Goal: Find specific page/section: Find specific page/section

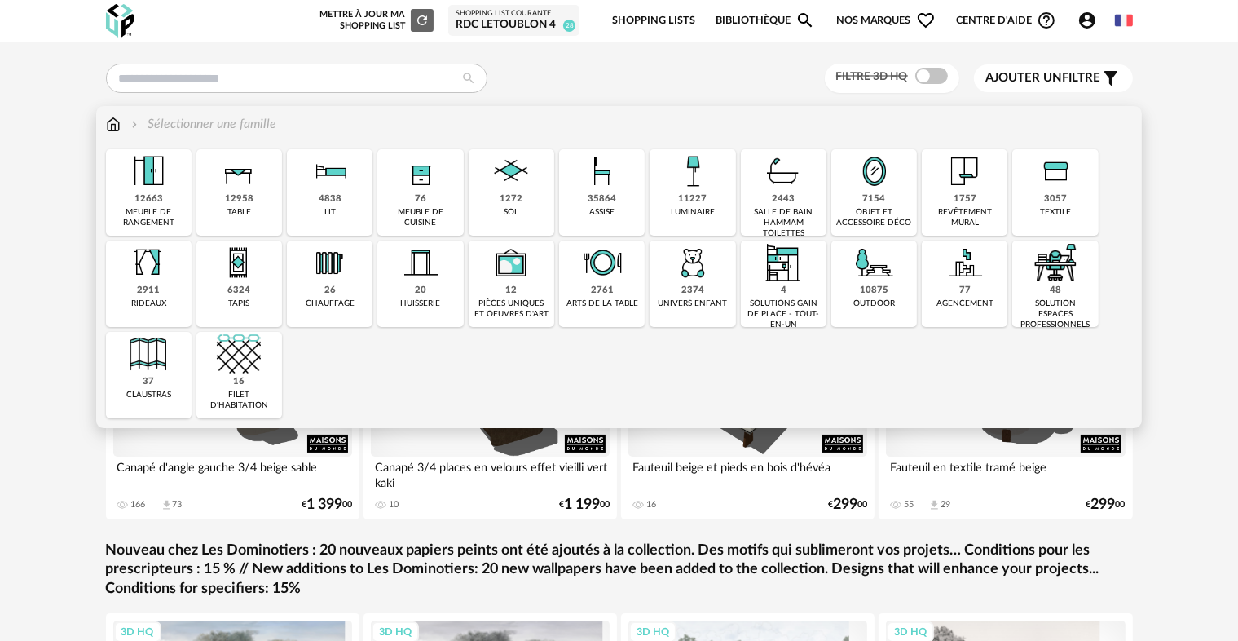
click at [400, 205] on div "76 meuble de cuisine" at bounding box center [420, 192] width 86 height 86
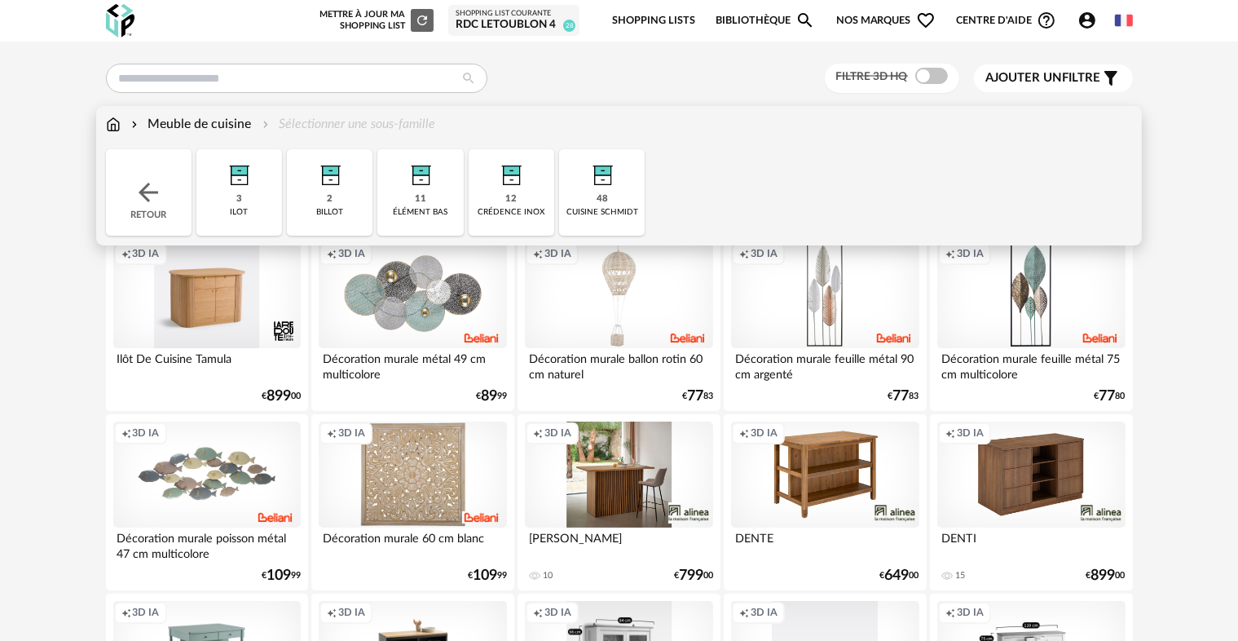
click at [436, 192] on img at bounding box center [421, 171] width 44 height 44
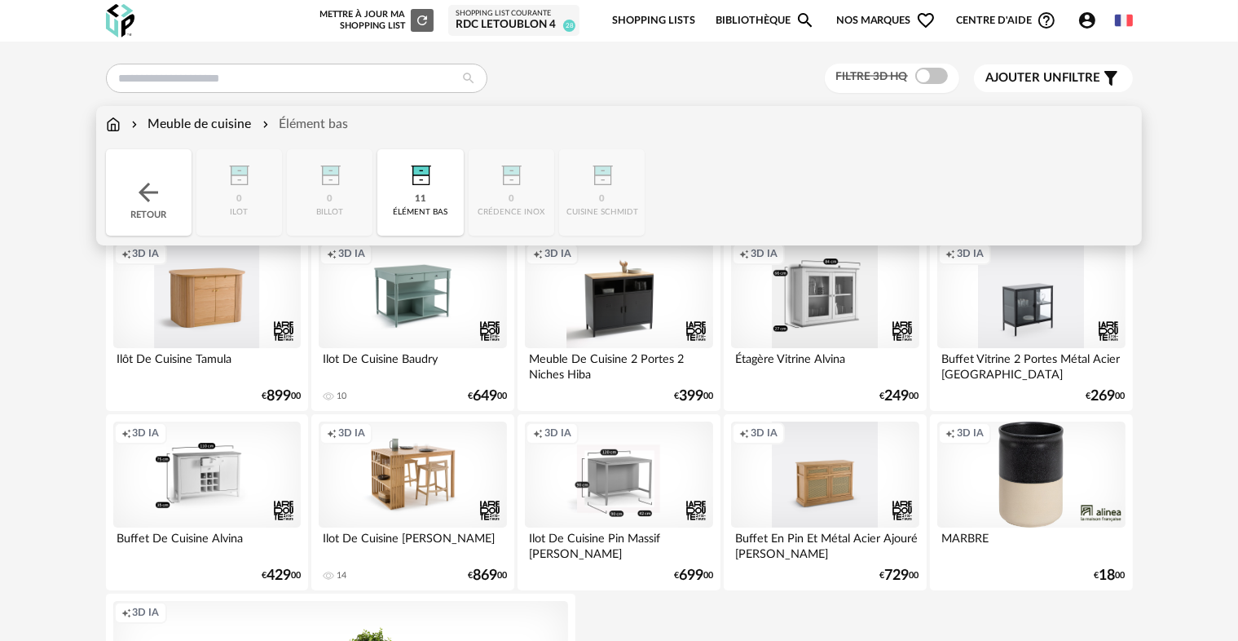
click at [206, 130] on div "Meuble de cuisine" at bounding box center [190, 124] width 124 height 19
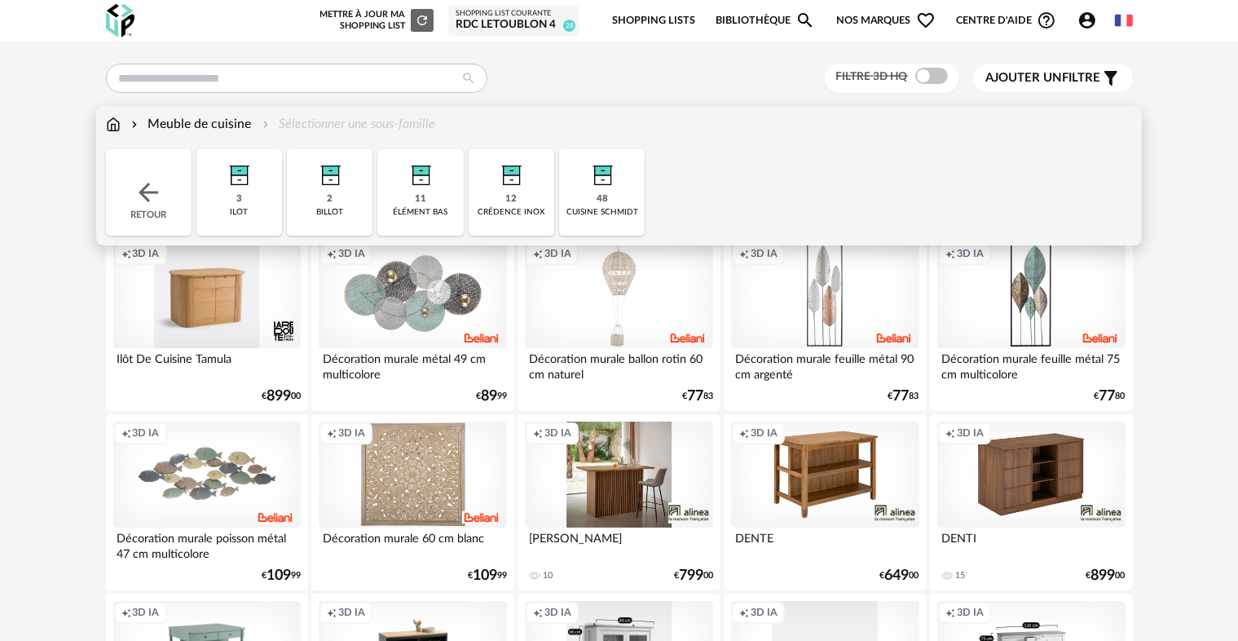
click at [157, 199] on img at bounding box center [148, 192] width 29 height 29
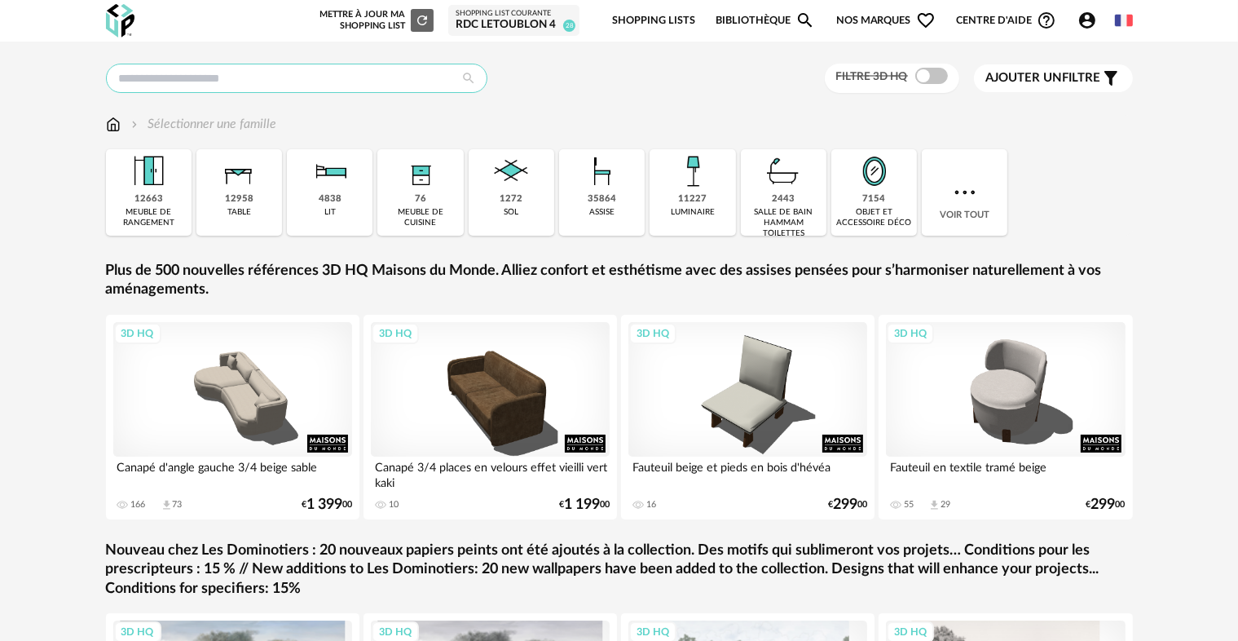
click at [238, 75] on input "text" at bounding box center [296, 78] width 381 height 29
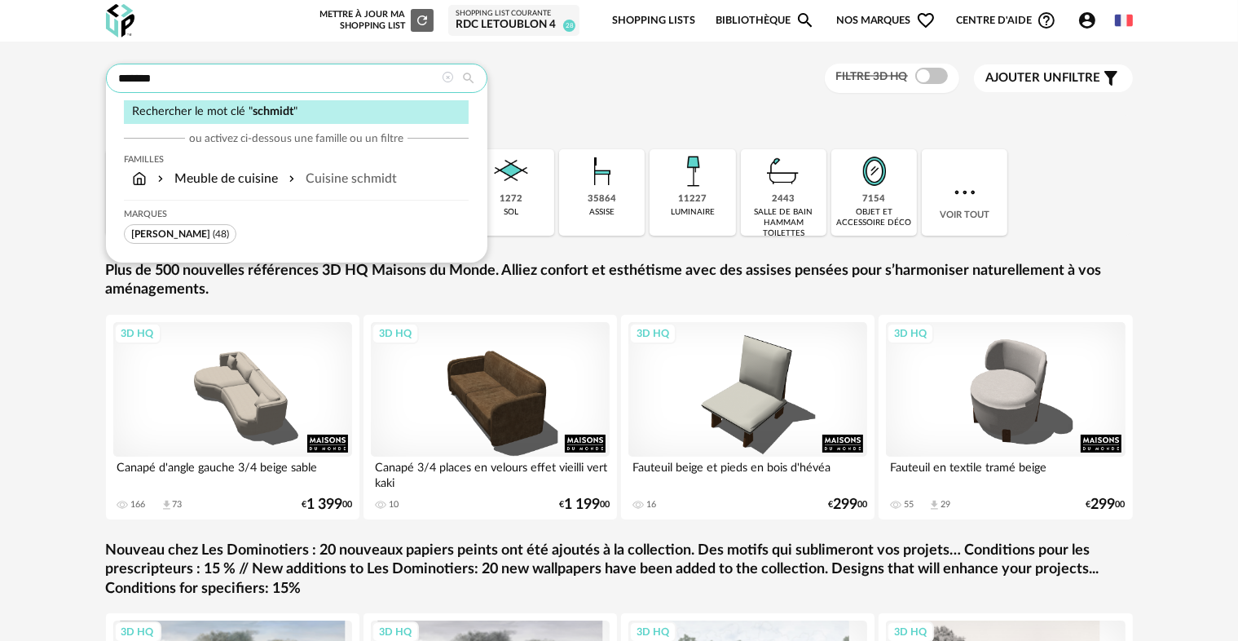
type input "*******"
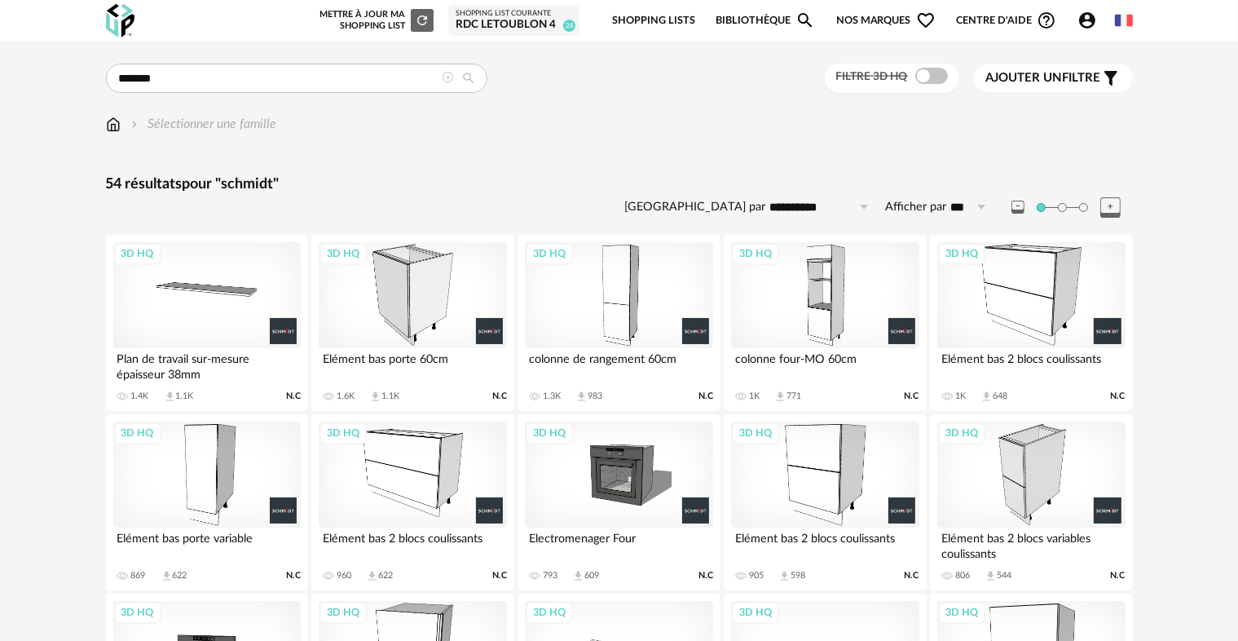
click at [412, 297] on div "3D HQ" at bounding box center [412, 295] width 187 height 106
